Goal: Task Accomplishment & Management: Manage account settings

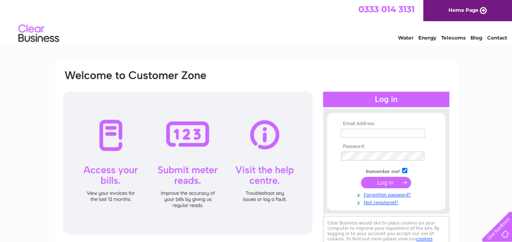
click at [388, 139] on td at bounding box center [386, 133] width 95 height 13
click at [389, 134] on input "text" at bounding box center [383, 134] width 85 height 10
type input "[EMAIL_ADDRESS][DOMAIN_NAME]"
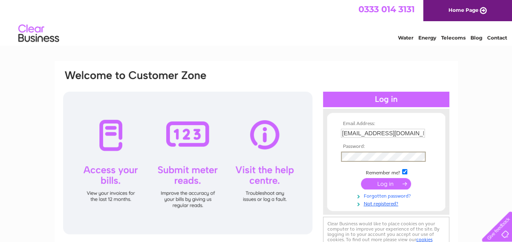
click at [386, 196] on link "Forgotten password?" at bounding box center [387, 196] width 93 height 8
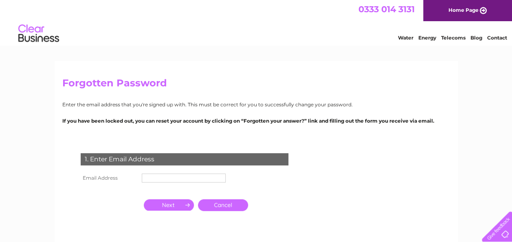
click at [182, 179] on input "text" at bounding box center [184, 178] width 84 height 9
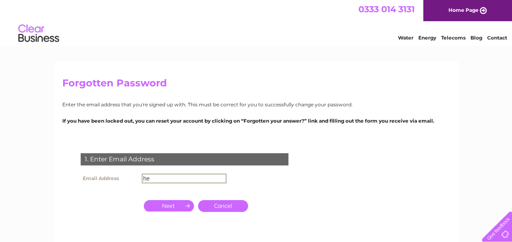
type input "hello@ferhome.co.uk"
click at [175, 206] on input "button" at bounding box center [169, 205] width 50 height 11
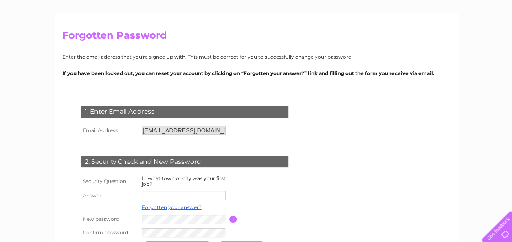
scroll to position [82, 0]
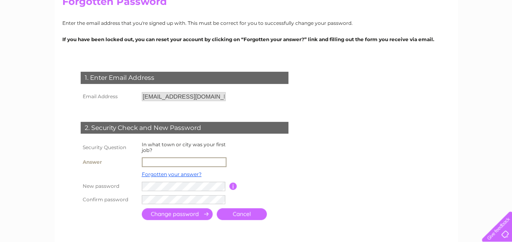
click at [154, 159] on input "text" at bounding box center [184, 162] width 85 height 10
type input "Helensburgh"
click at [185, 214] on input "submit" at bounding box center [177, 215] width 71 height 12
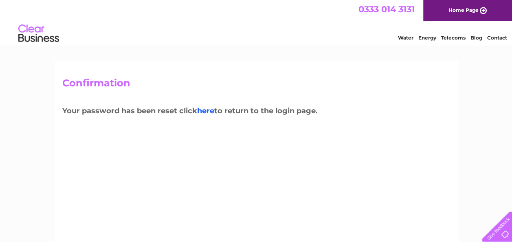
click at [209, 111] on link "here" at bounding box center [205, 110] width 17 height 9
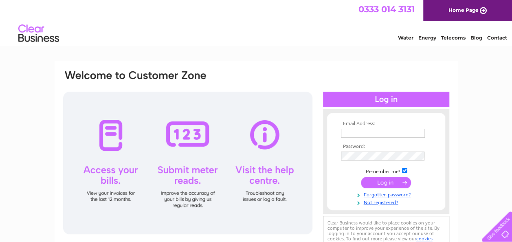
type input "[EMAIL_ADDRESS][DOMAIN_NAME]"
click at [390, 181] on input "submit" at bounding box center [386, 182] width 50 height 11
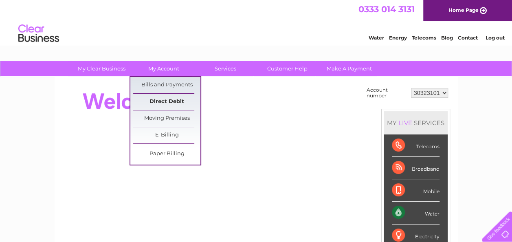
click at [166, 106] on link "Direct Debit" at bounding box center [166, 102] width 67 height 16
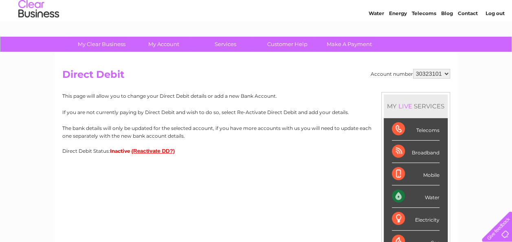
scroll to position [41, 0]
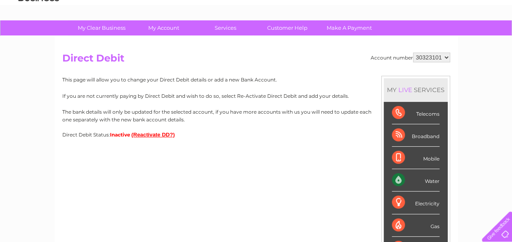
click at [167, 135] on button "(Reactivate DD?)" at bounding box center [154, 135] width 44 height 6
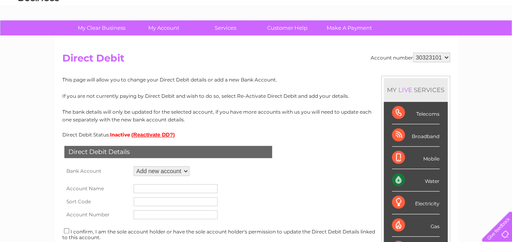
click at [165, 173] on select "Add new account" at bounding box center [162, 171] width 56 height 10
click at [134, 166] on select "Add new account" at bounding box center [162, 171] width 56 height 10
click at [159, 189] on input "text" at bounding box center [176, 188] width 84 height 9
type input "Ferhome LTD"
click at [161, 202] on input "text" at bounding box center [176, 201] width 84 height 9
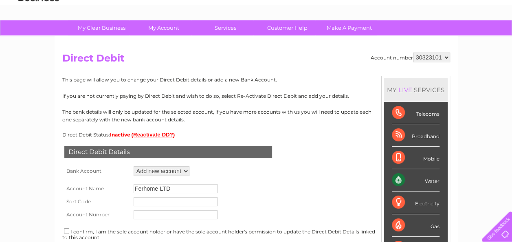
type input "04-00-03"
click at [164, 217] on input "text" at bounding box center [176, 214] width 84 height 9
type input "73702906"
click at [318, 193] on form "Account Name Ferhome LTD Sort Code 04-00-03 Account Number 73702906" at bounding box center [256, 199] width 388 height 43
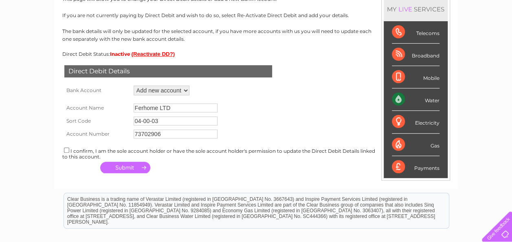
scroll to position [122, 0]
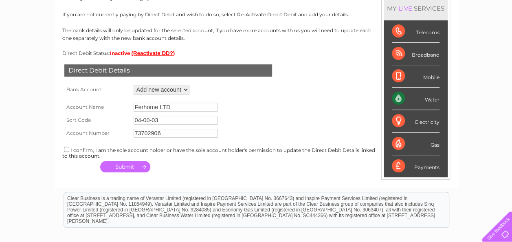
click at [66, 153] on div "I confirm, I am the sole account holder or have the sole account holder's permi…" at bounding box center [256, 152] width 388 height 13
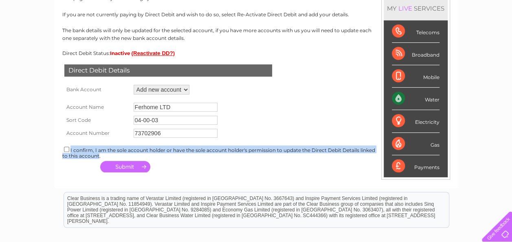
drag, startPoint x: 66, startPoint y: 153, endPoint x: 66, endPoint y: 149, distance: 4.1
click at [66, 149] on input "checkbox" at bounding box center [66, 149] width 5 height 5
checkbox input "true"
click at [132, 169] on button "button" at bounding box center [125, 166] width 50 height 11
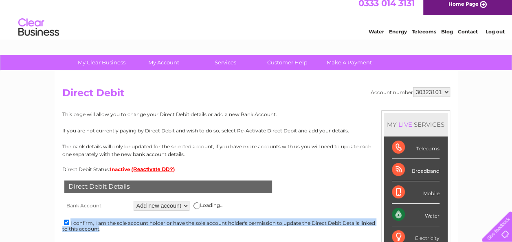
scroll to position [0, 0]
